Goal: Task Accomplishment & Management: Complete application form

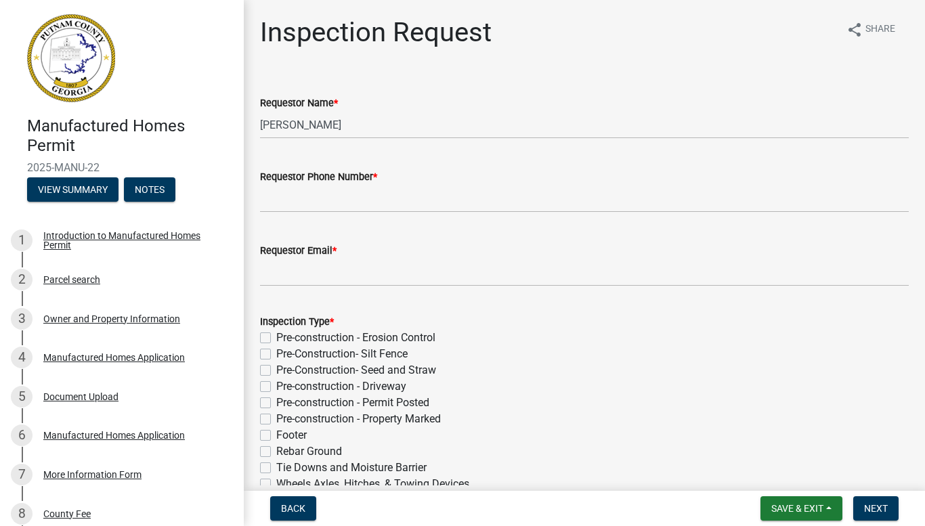
click at [511, 356] on div "Pre-Construction- Silt Fence" at bounding box center [584, 354] width 649 height 16
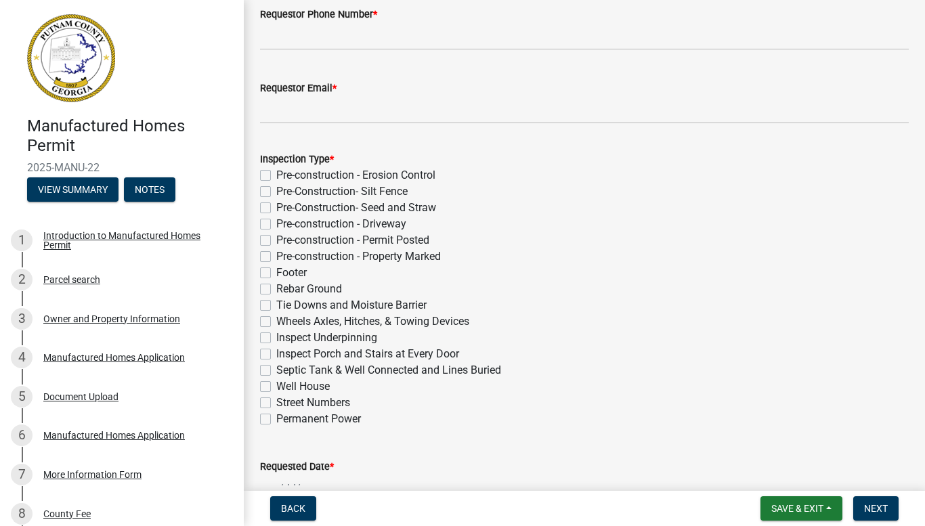
scroll to position [190, 0]
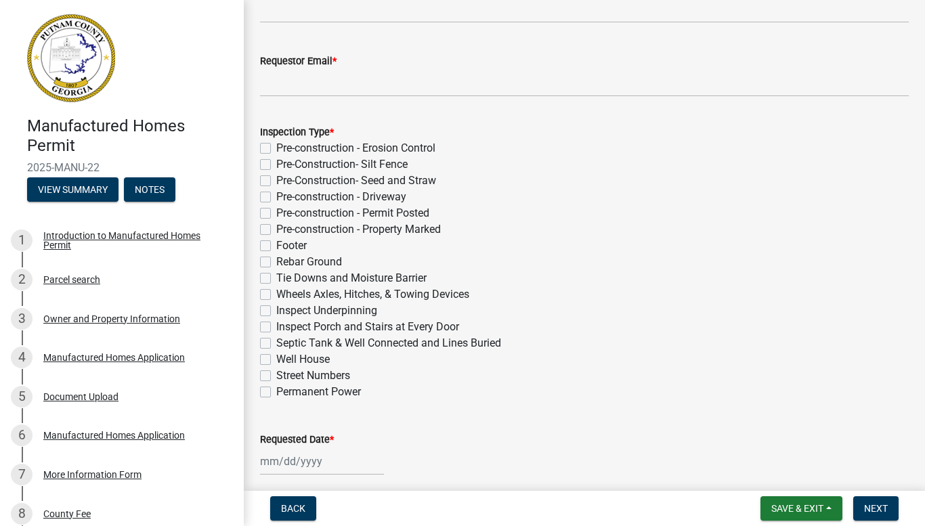
click at [276, 291] on label "Wheels Axles, Hitches, & Towing Devices" at bounding box center [372, 294] width 193 height 16
click at [276, 291] on input "Wheels Axles, Hitches, & Towing Devices" at bounding box center [280, 290] width 9 height 9
checkbox input "true"
checkbox input "false"
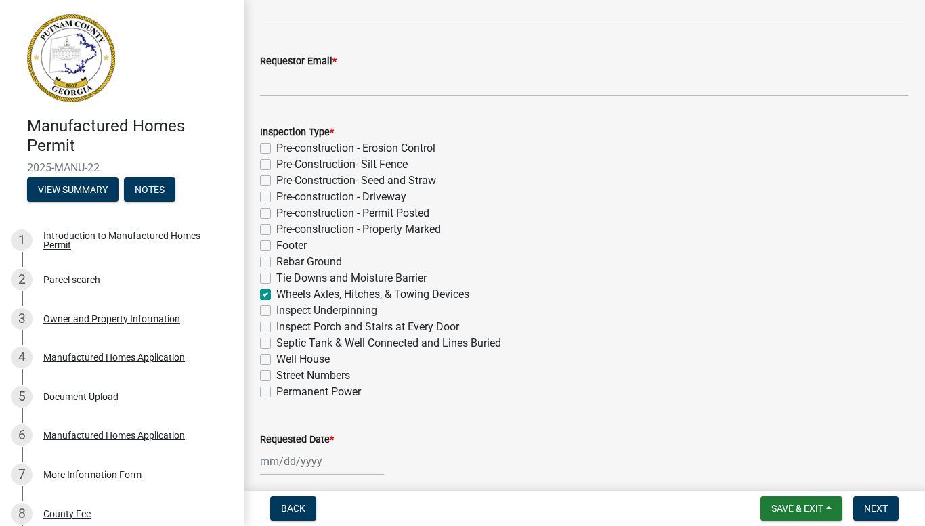
checkbox input "false"
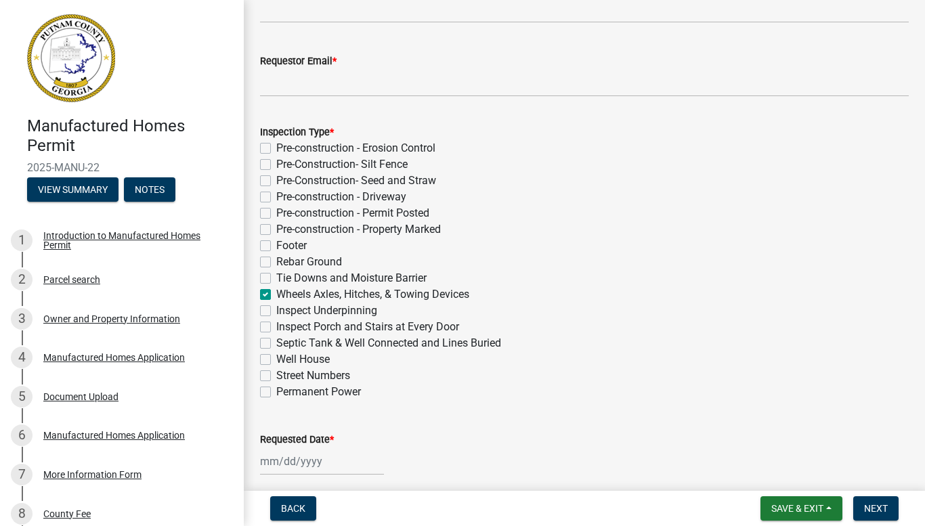
checkbox input "false"
checkbox input "true"
checkbox input "false"
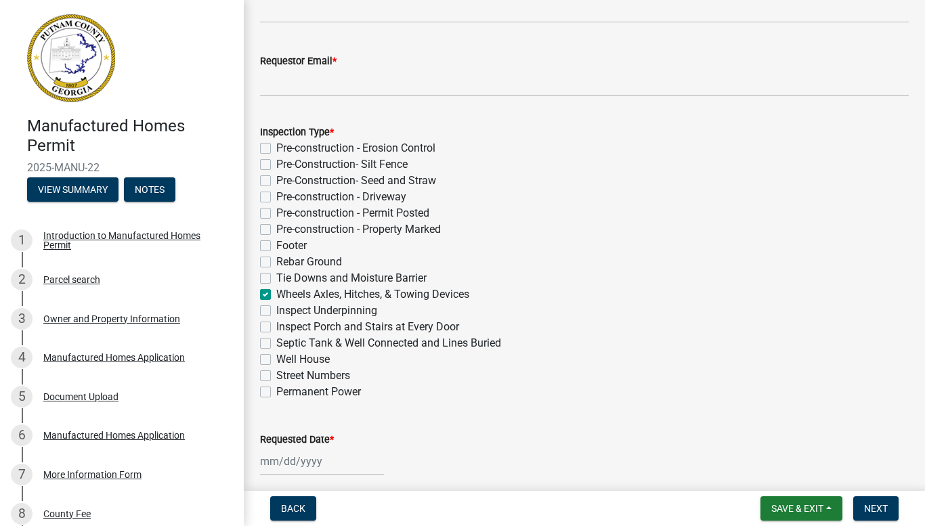
checkbox input "false"
click at [276, 291] on label "Wheels Axles, Hitches, & Towing Devices" at bounding box center [372, 294] width 193 height 16
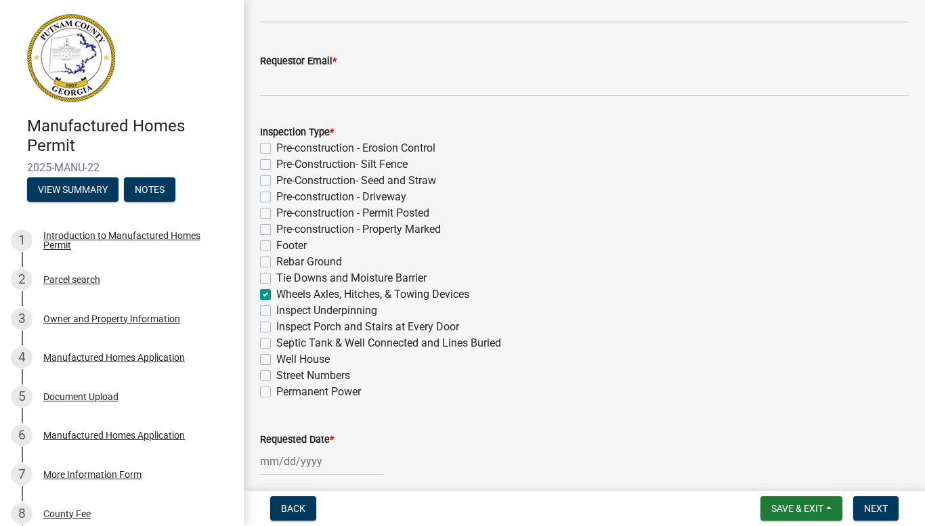
click at [276, 291] on input "Wheels Axles, Hitches, & Towing Devices" at bounding box center [280, 290] width 9 height 9
checkbox input "false"
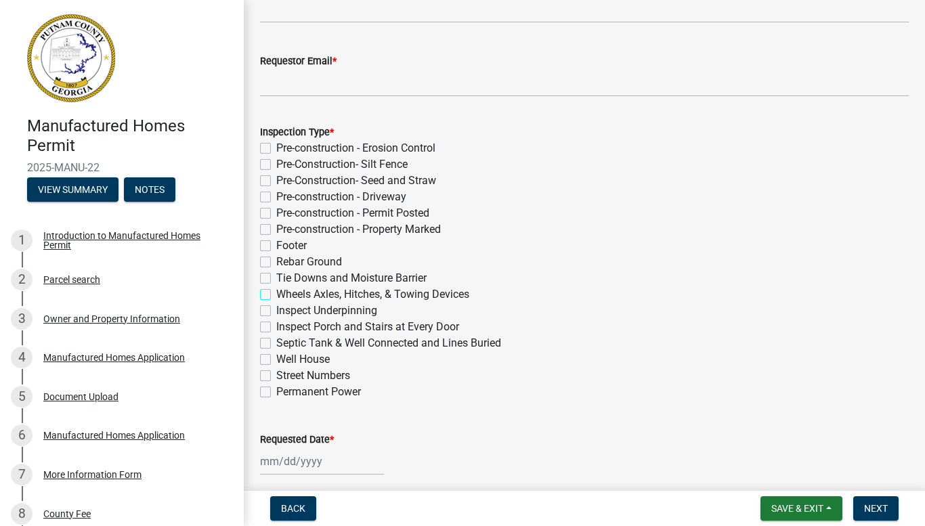
checkbox input "false"
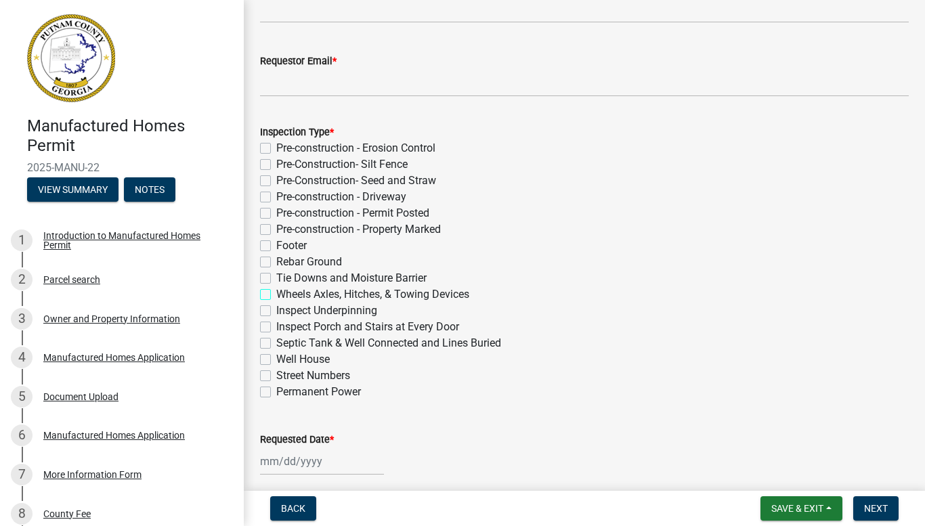
checkbox input "false"
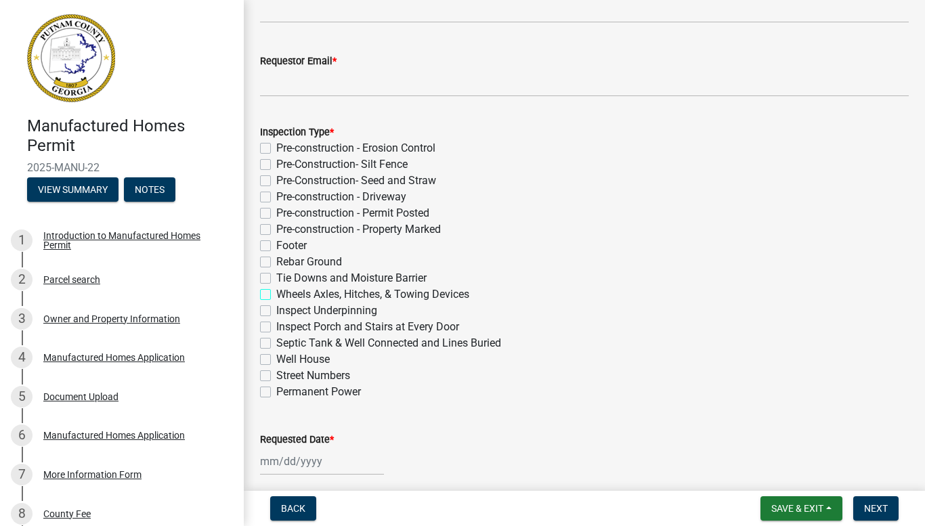
checkbox input "false"
click at [276, 291] on label "Wheels Axles, Hitches, & Towing Devices" at bounding box center [372, 294] width 193 height 16
click at [276, 291] on input "Wheels Axles, Hitches, & Towing Devices" at bounding box center [280, 290] width 9 height 9
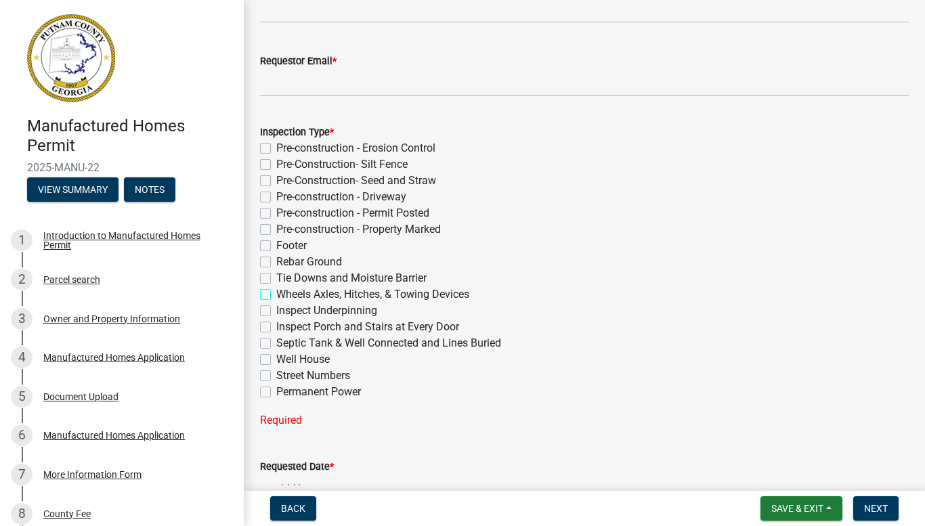
checkbox input "true"
checkbox input "false"
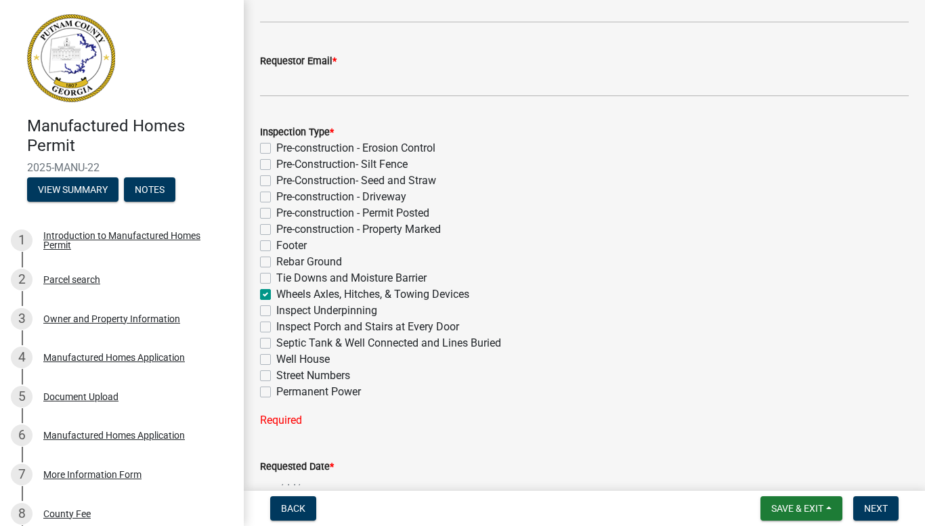
checkbox input "false"
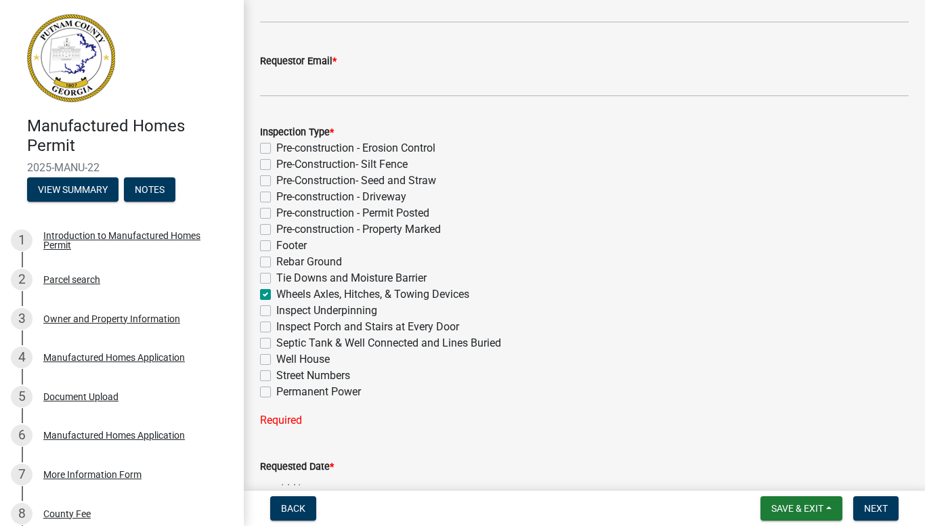
checkbox input "true"
checkbox input "false"
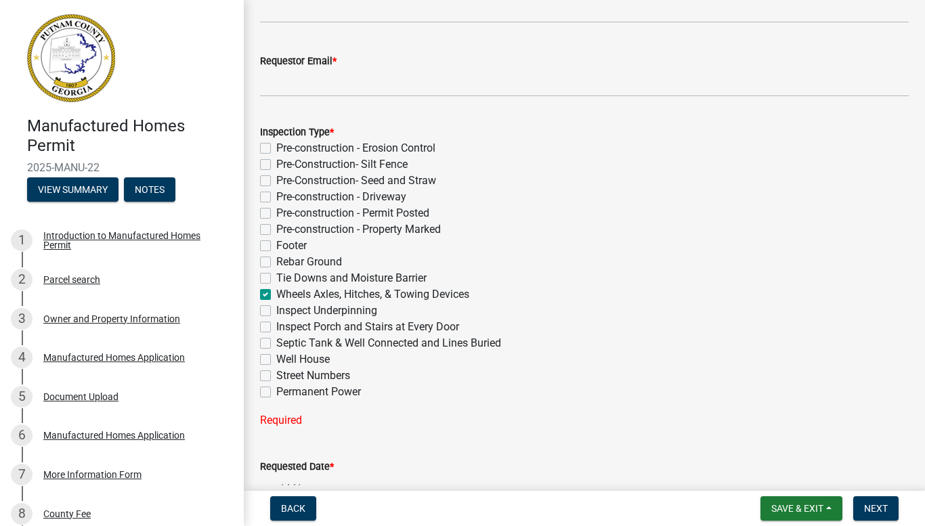
checkbox input "false"
click at [276, 345] on label "Septic Tank & Well Connected and Lines Buried" at bounding box center [388, 343] width 225 height 16
click at [276, 344] on input "Septic Tank & Well Connected and Lines Buried" at bounding box center [280, 339] width 9 height 9
checkbox input "true"
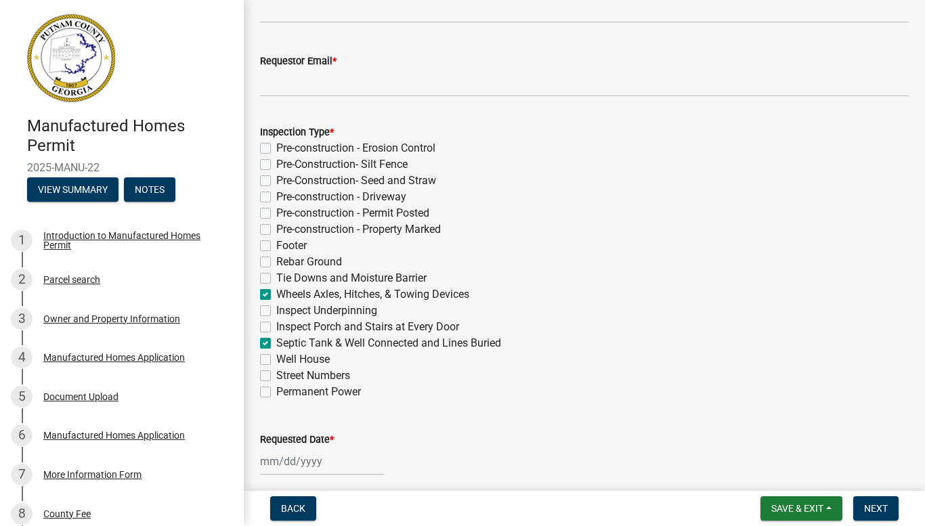
checkbox input "false"
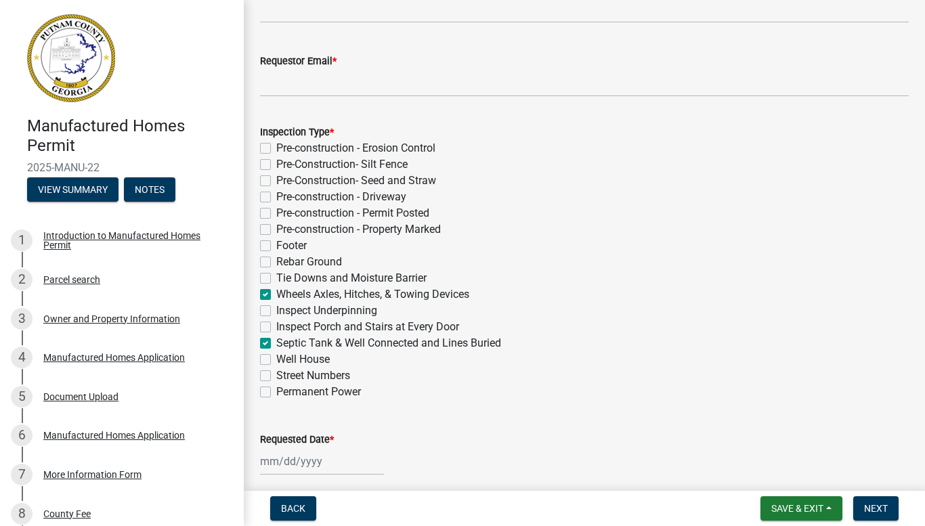
checkbox input "false"
checkbox input "true"
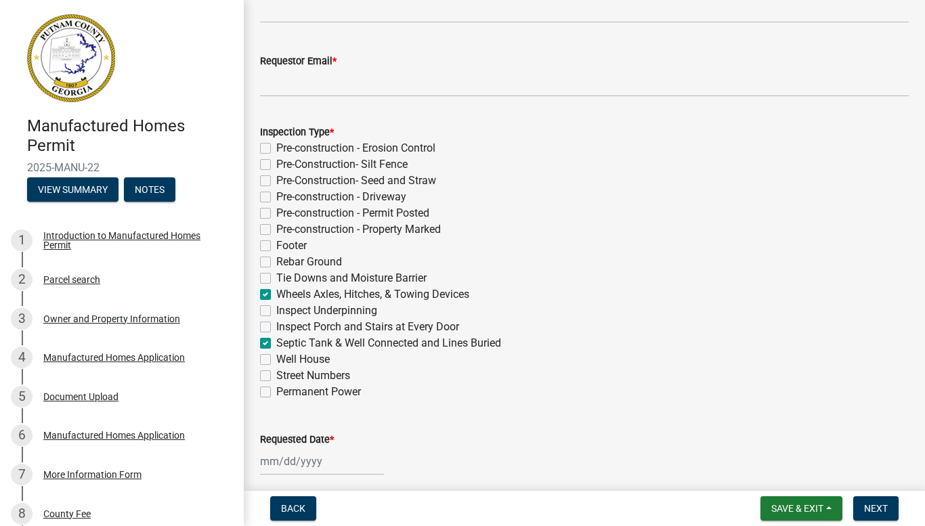
checkbox input "false"
checkbox input "true"
checkbox input "false"
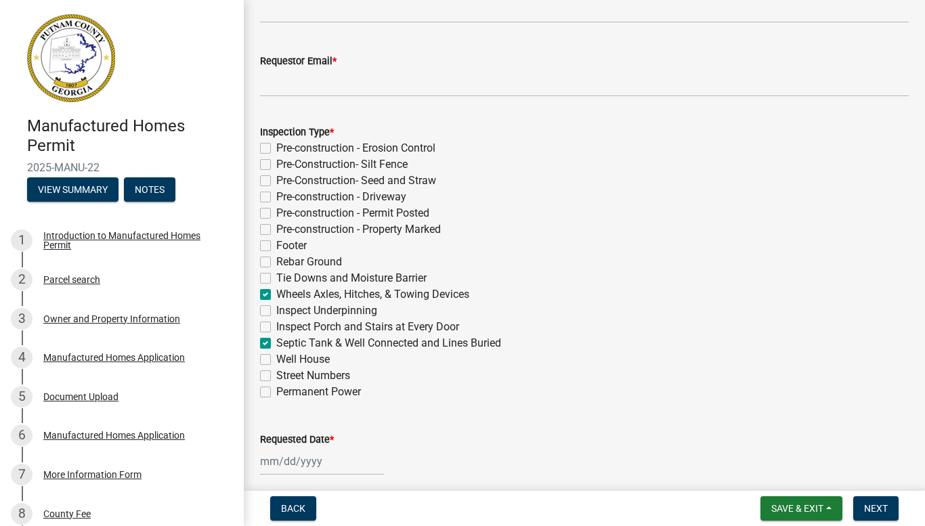
checkbox input "false"
click at [262, 460] on div at bounding box center [322, 462] width 124 height 28
select select "9"
select select "2025"
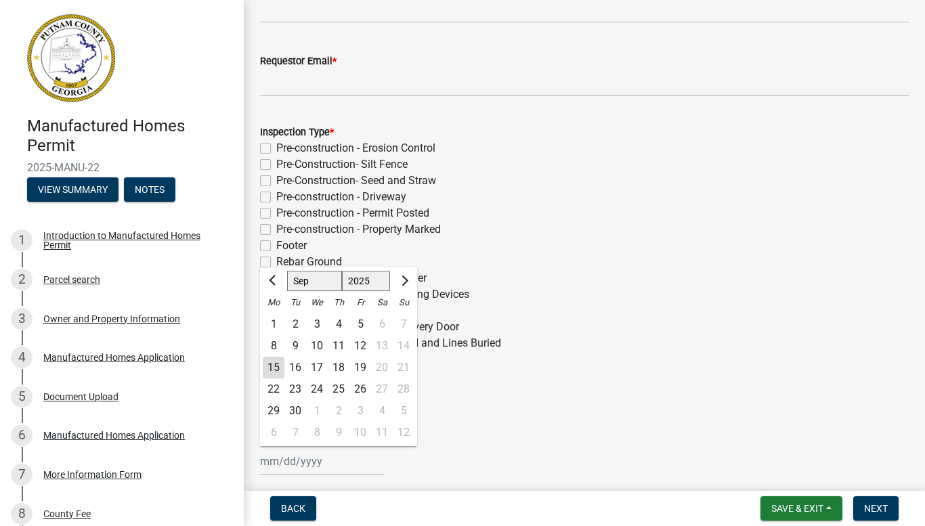
click at [269, 368] on div "15" at bounding box center [274, 368] width 22 height 22
type input "[DATE]"
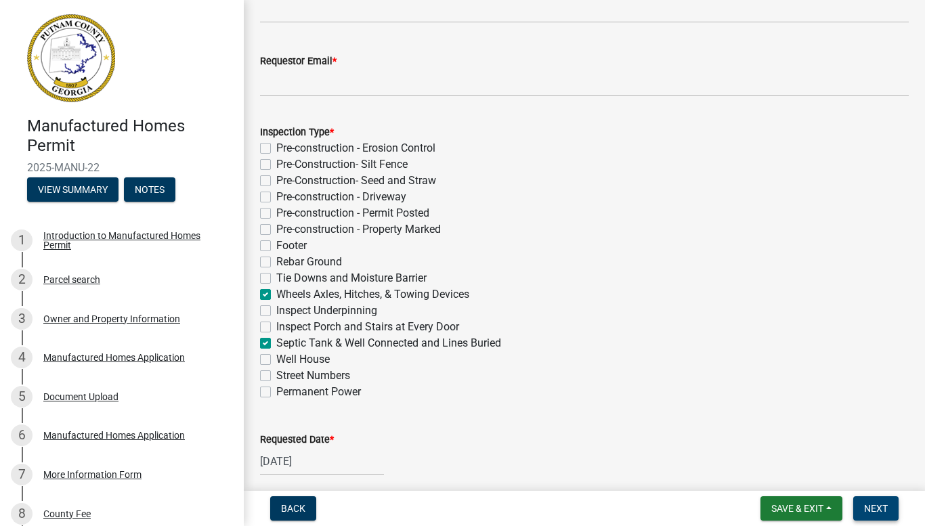
click at [872, 505] on span "Next" at bounding box center [876, 508] width 24 height 11
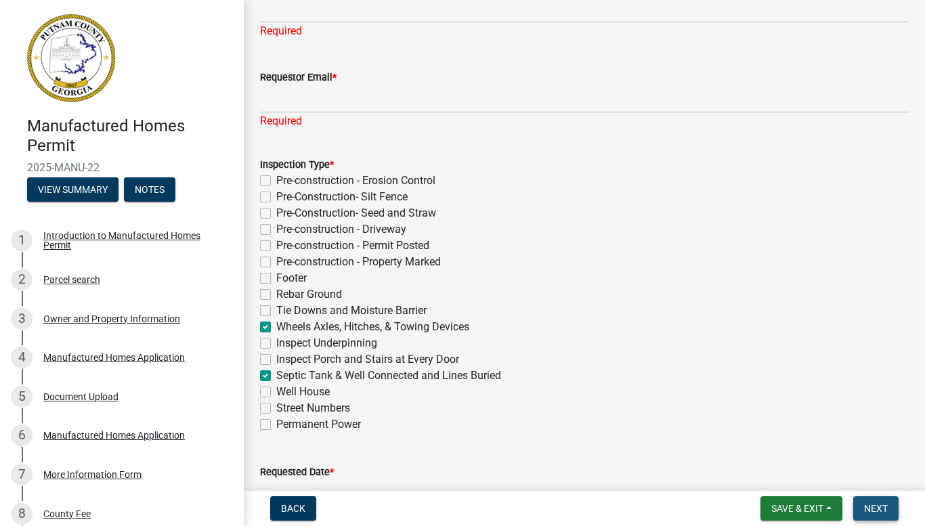
click at [872, 505] on span "Next" at bounding box center [876, 508] width 24 height 11
click at [697, 406] on div "Street Numbers" at bounding box center [584, 408] width 649 height 16
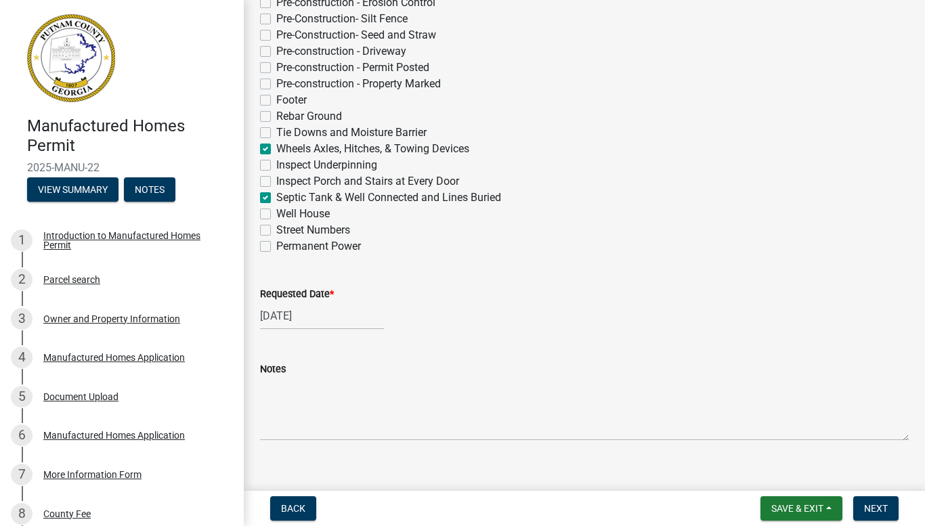
scroll to position [387, 0]
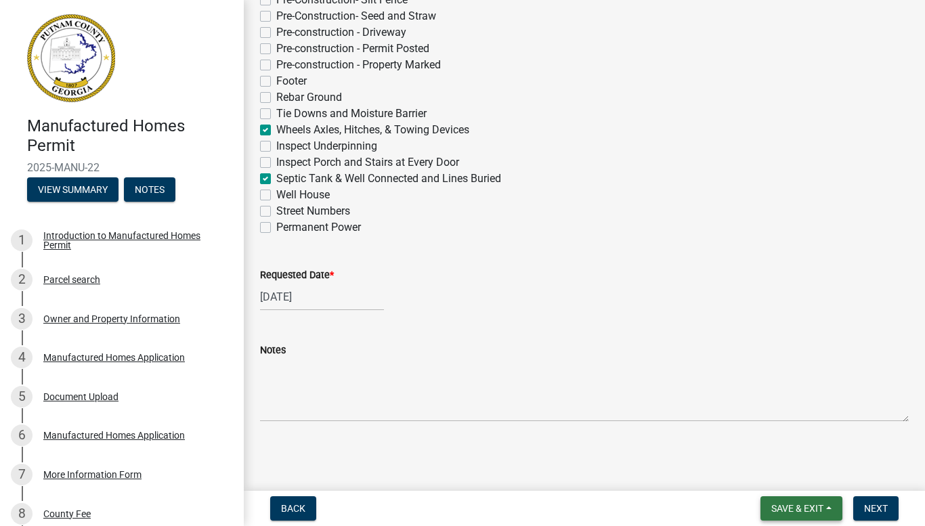
click at [801, 507] on span "Save & Exit" at bounding box center [797, 508] width 52 height 11
click at [771, 471] on button "Save & Exit" at bounding box center [788, 473] width 108 height 33
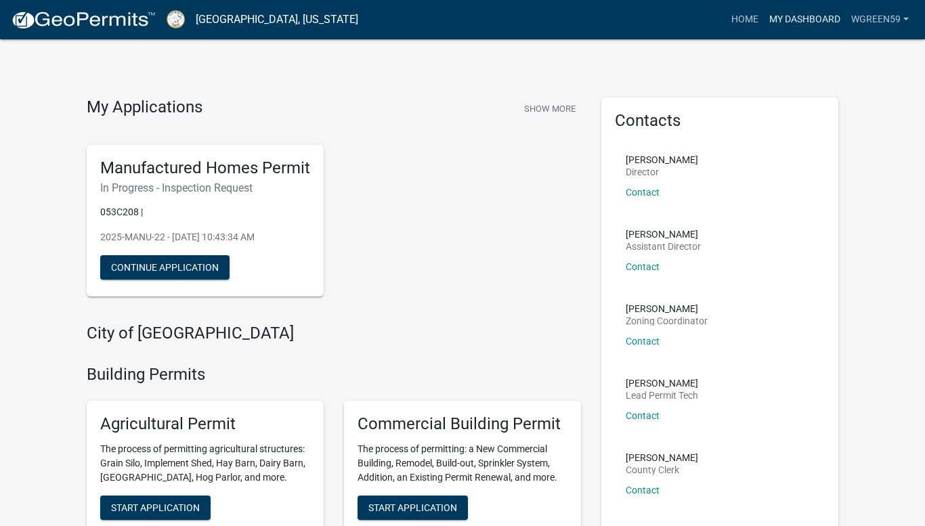
click at [795, 20] on link "My Dashboard" at bounding box center [805, 20] width 82 height 26
